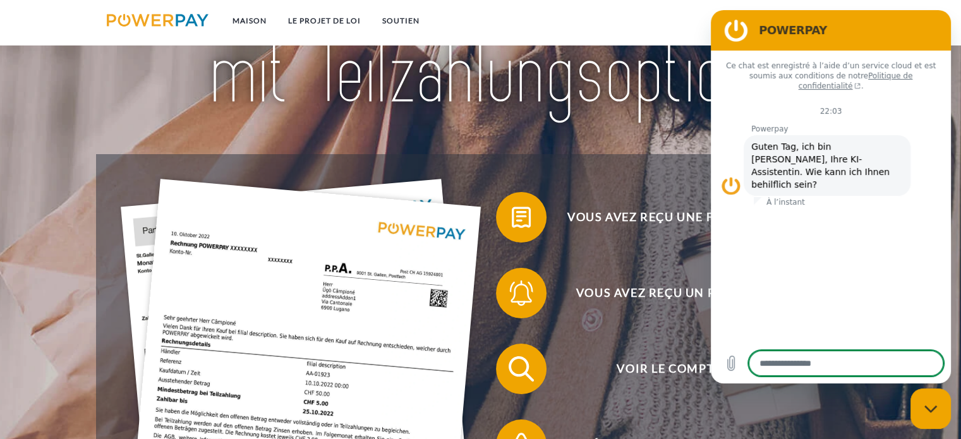
scroll to position [184, 0]
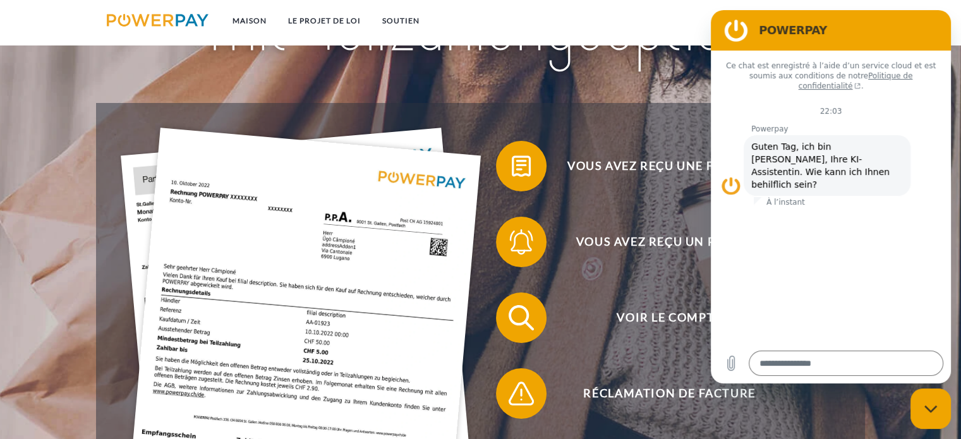
click at [673, 124] on div "Vous avez reçu une facture ? Vous avez reçu un rappel ? Voir le compte" at bounding box center [480, 356] width 769 height 506
click at [846, 38] on div "POWERPAY" at bounding box center [829, 30] width 220 height 25
click at [928, 415] on div "Fermer la fenêtre de messagerie" at bounding box center [931, 409] width 38 height 38
type textarea "*"
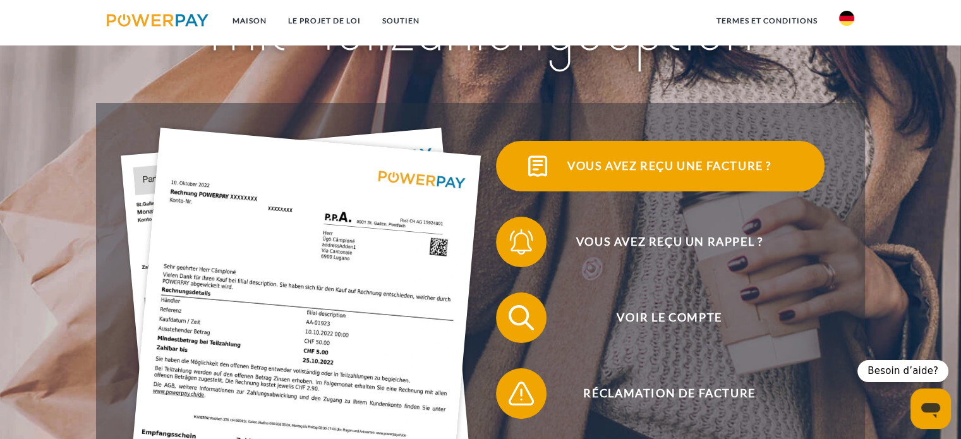
click at [713, 167] on font "Vous avez reçu une facture ?" at bounding box center [669, 166] width 204 height 14
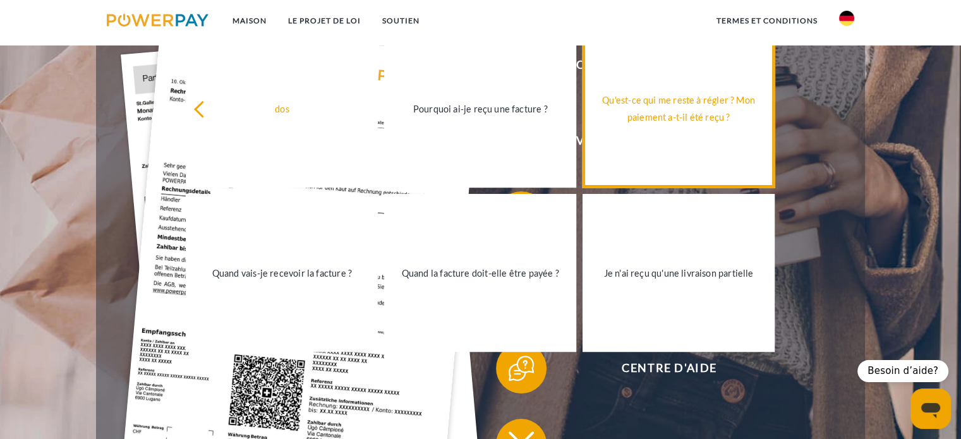
scroll to position [288, 0]
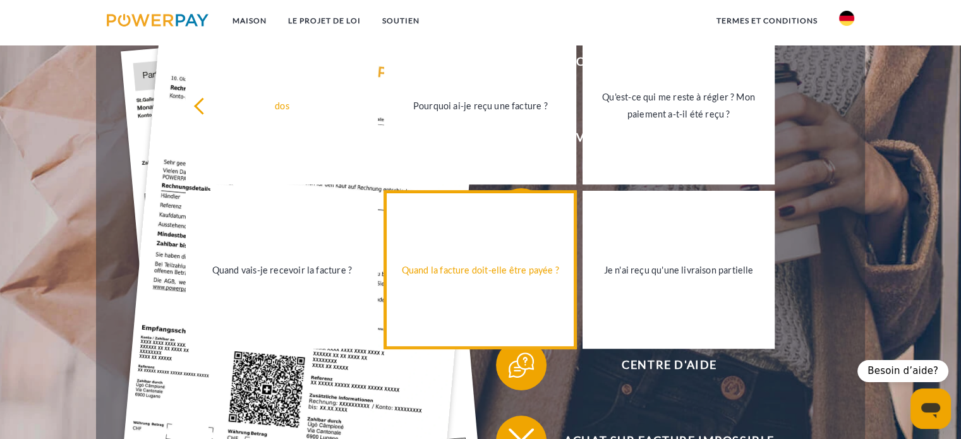
click at [518, 270] on font "Quand la facture doit-elle être payée ?" at bounding box center [480, 269] width 157 height 11
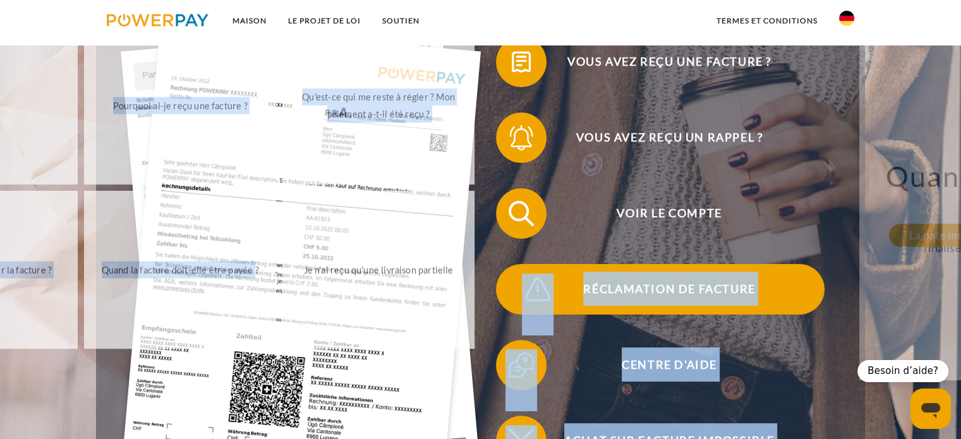
click at [518, 270] on div "Vous avez reçu une facture ? Vous avez reçu un rappel ? Voir le compte" at bounding box center [480, 252] width 769 height 506
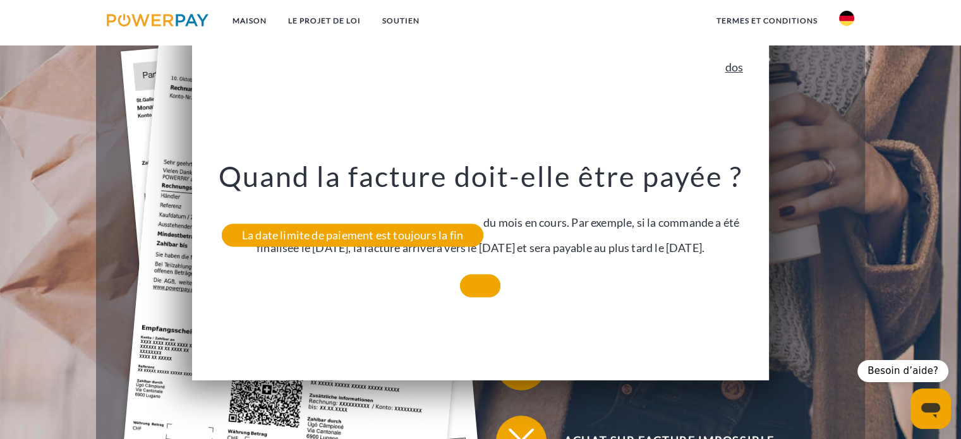
click at [736, 70] on font "dos" at bounding box center [734, 67] width 18 height 14
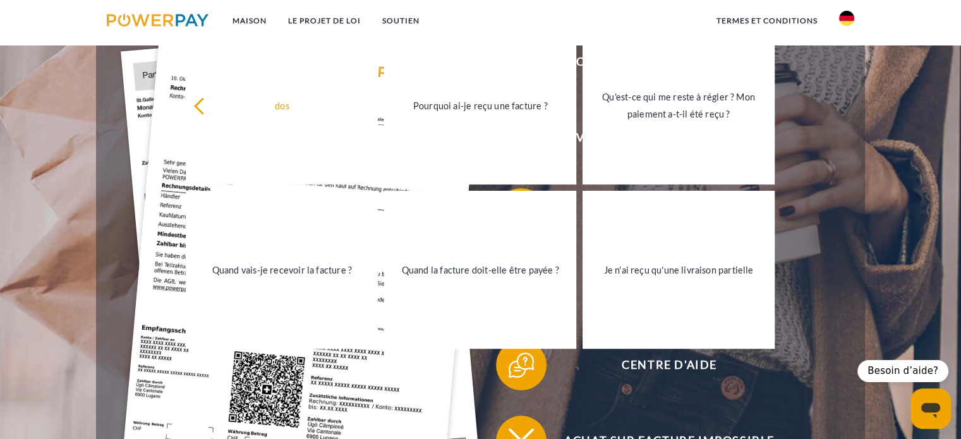
click at [802, 90] on div "Vous avez reçu une facture ?" at bounding box center [659, 62] width 359 height 76
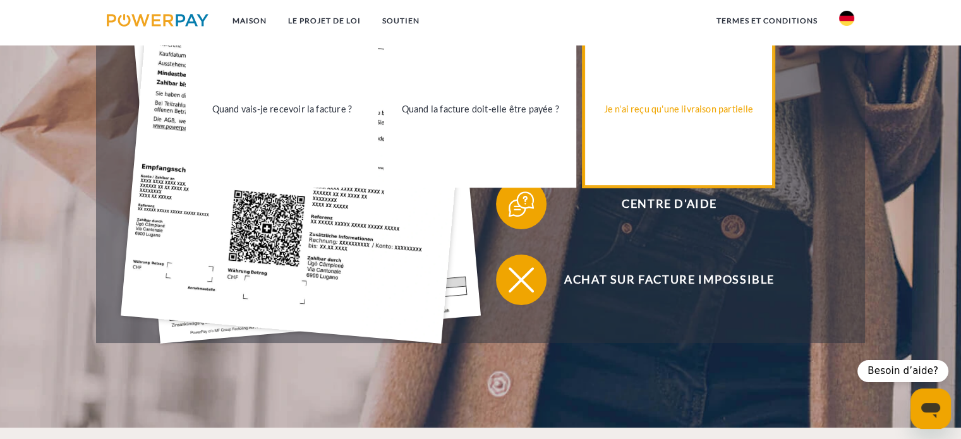
scroll to position [450, 0]
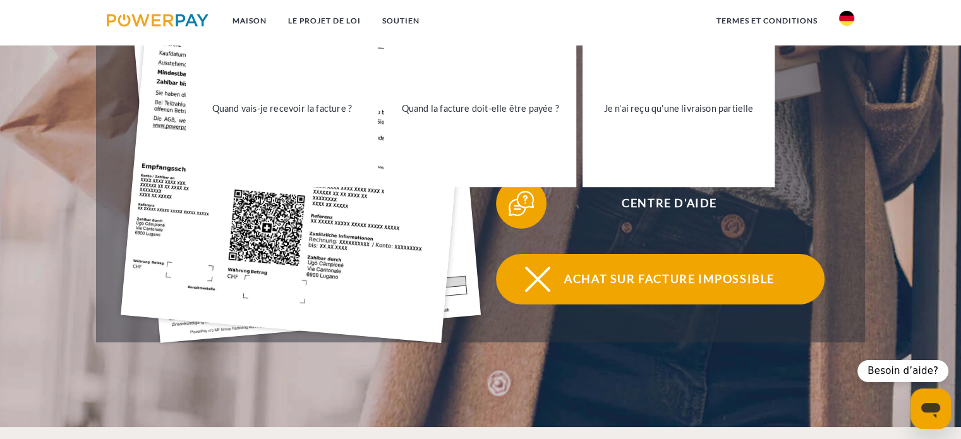
click at [619, 286] on font "Achat sur facture impossible" at bounding box center [669, 279] width 210 height 14
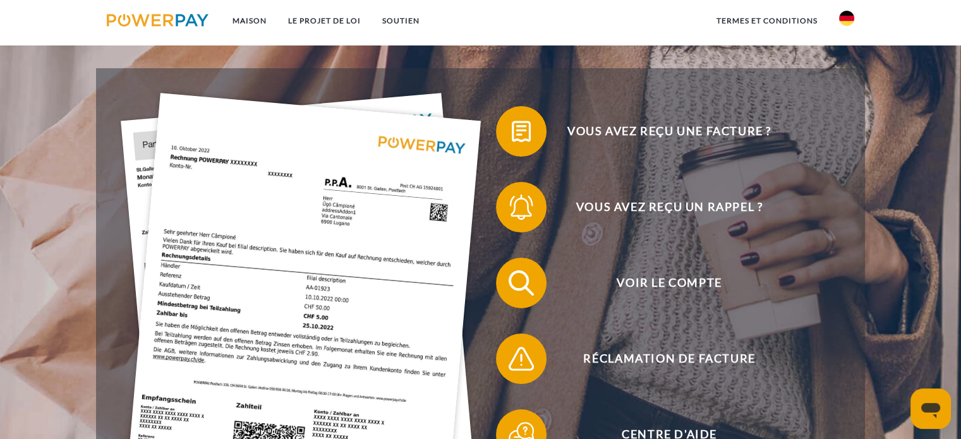
scroll to position [217, 0]
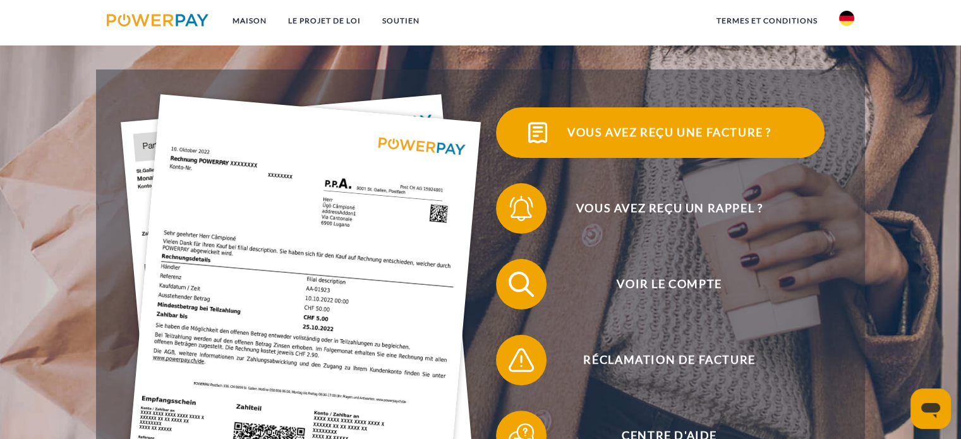
click at [645, 138] on font "Vous avez reçu une facture ?" at bounding box center [669, 132] width 204 height 14
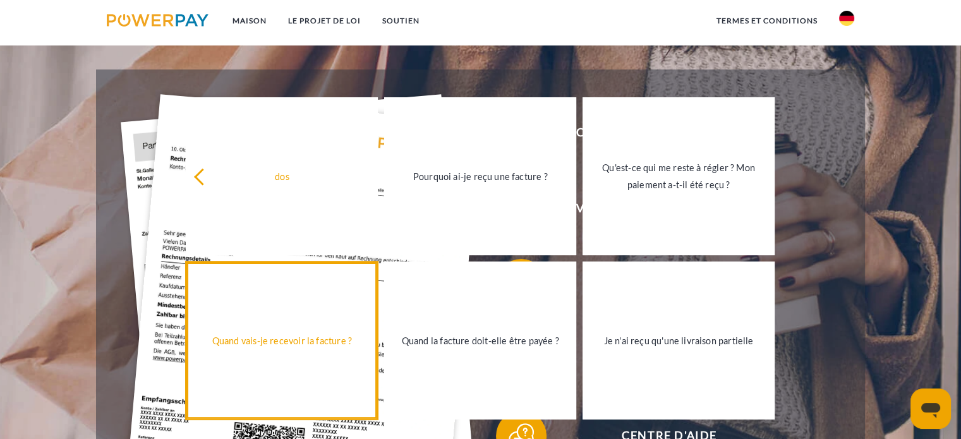
click at [309, 342] on font "Quand vais-je recevoir la facture ?" at bounding box center [282, 340] width 140 height 11
